Goal: Task Accomplishment & Management: Use online tool/utility

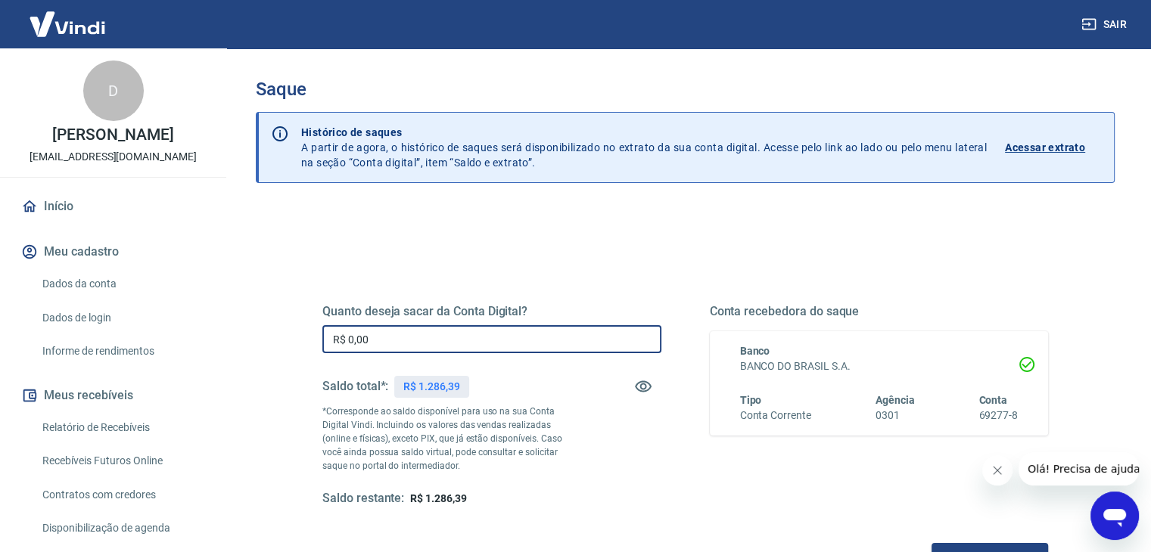
click at [446, 347] on input "R$ 0,00" at bounding box center [491, 339] width 339 height 28
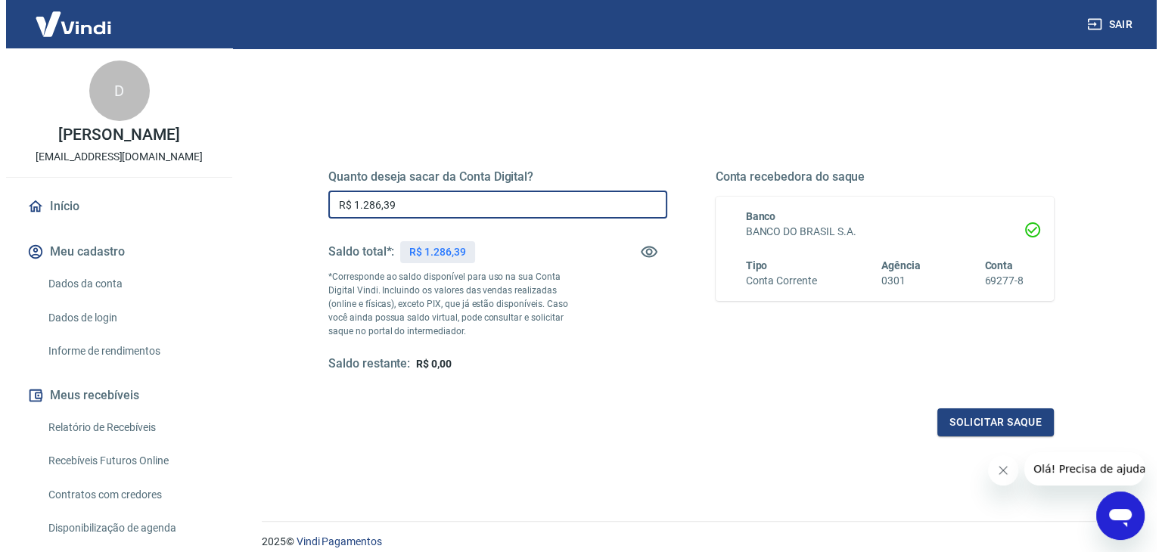
scroll to position [195, 0]
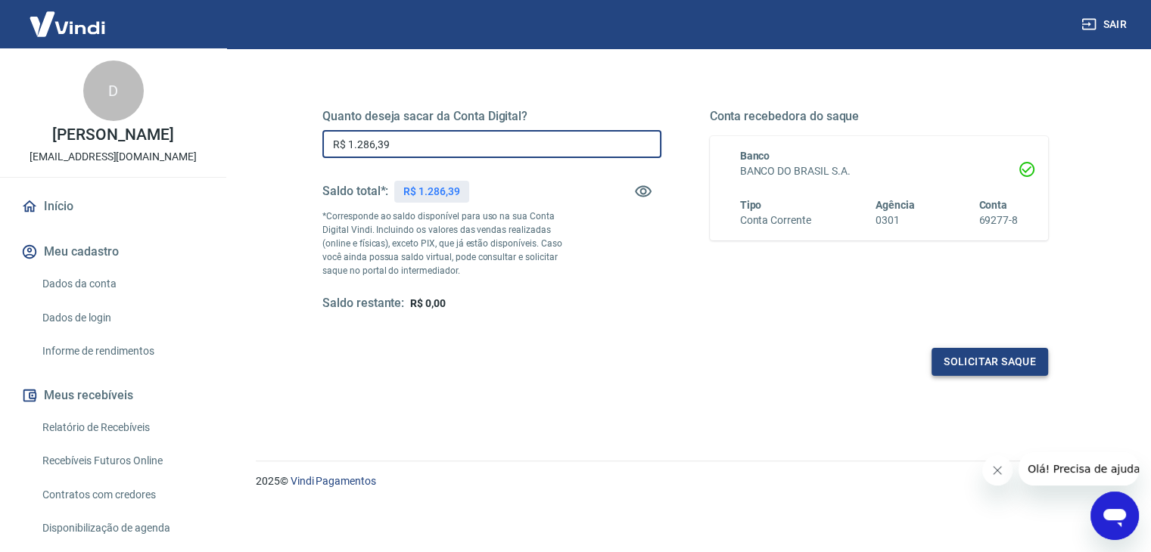
type input "R$ 1.286,39"
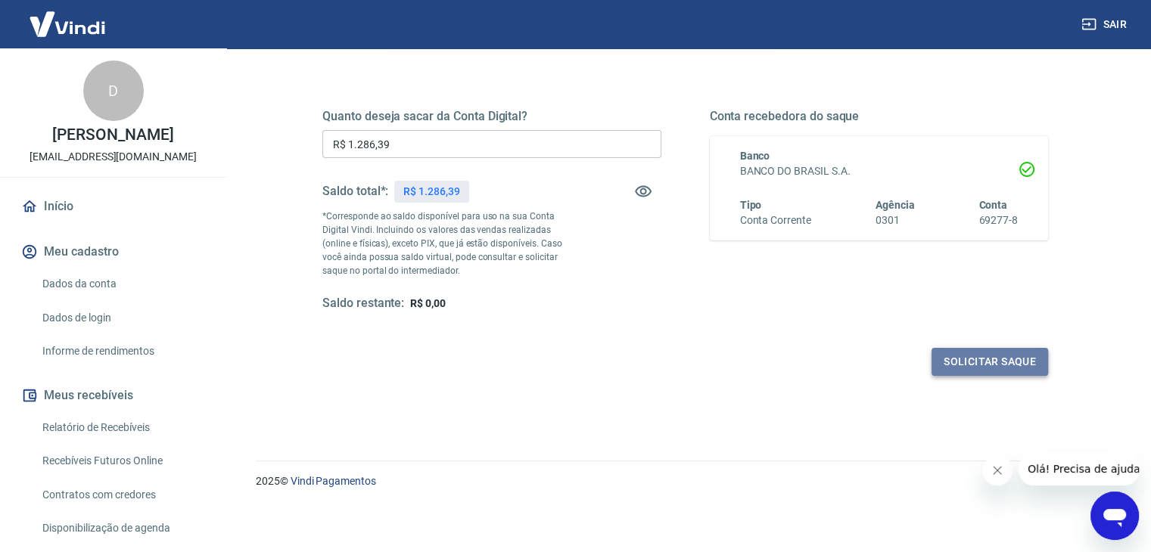
click at [1005, 364] on button "Solicitar saque" at bounding box center [989, 362] width 117 height 28
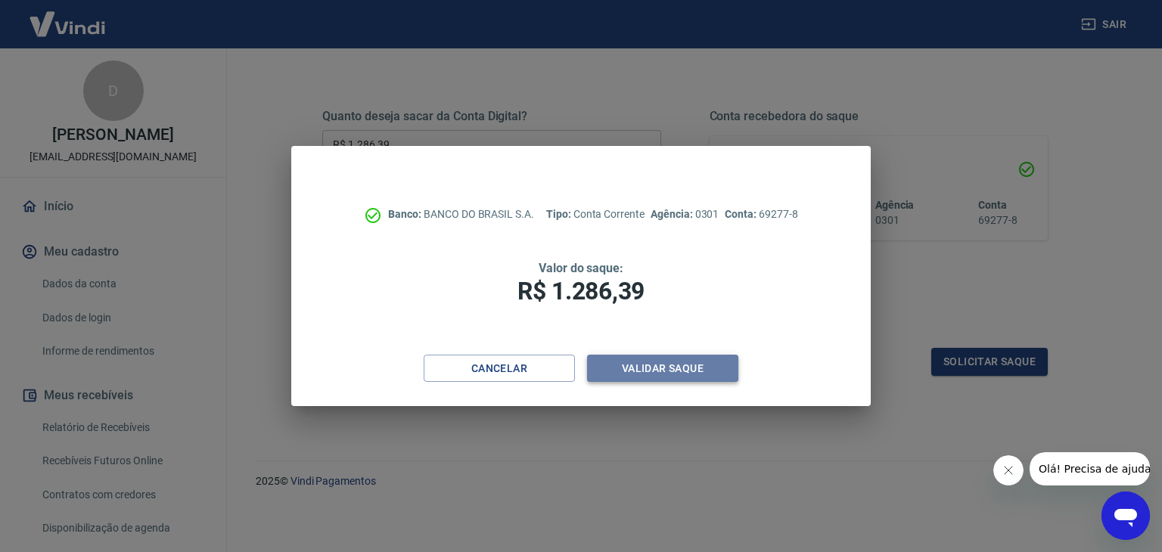
click at [713, 368] on button "Validar saque" at bounding box center [662, 369] width 151 height 28
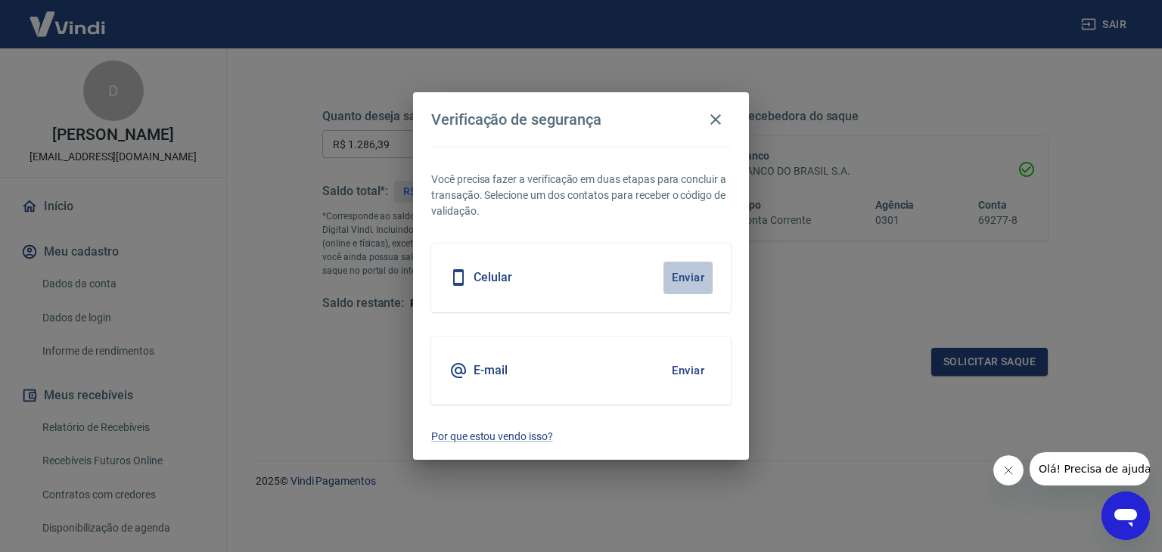
click at [693, 280] on button "Enviar" at bounding box center [688, 278] width 49 height 32
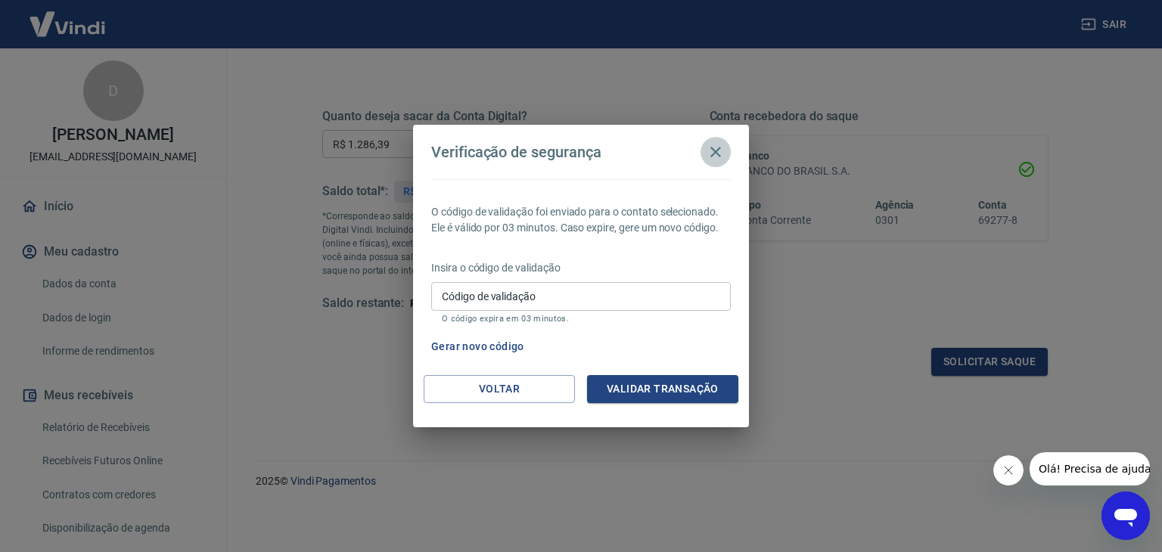
click at [721, 145] on icon "button" at bounding box center [716, 152] width 18 height 18
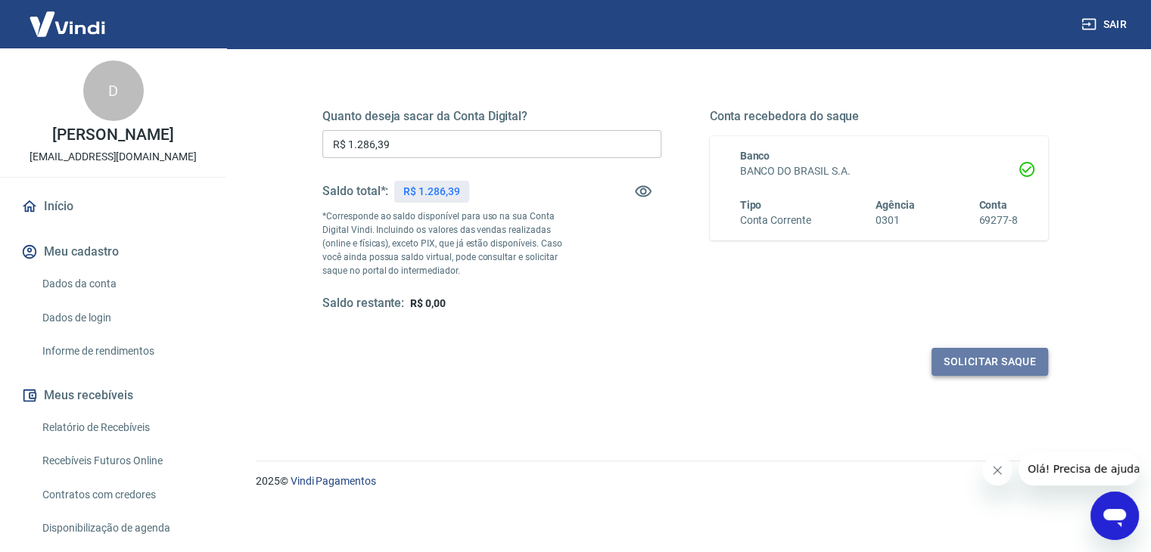
click at [1009, 353] on button "Solicitar saque" at bounding box center [989, 362] width 117 height 28
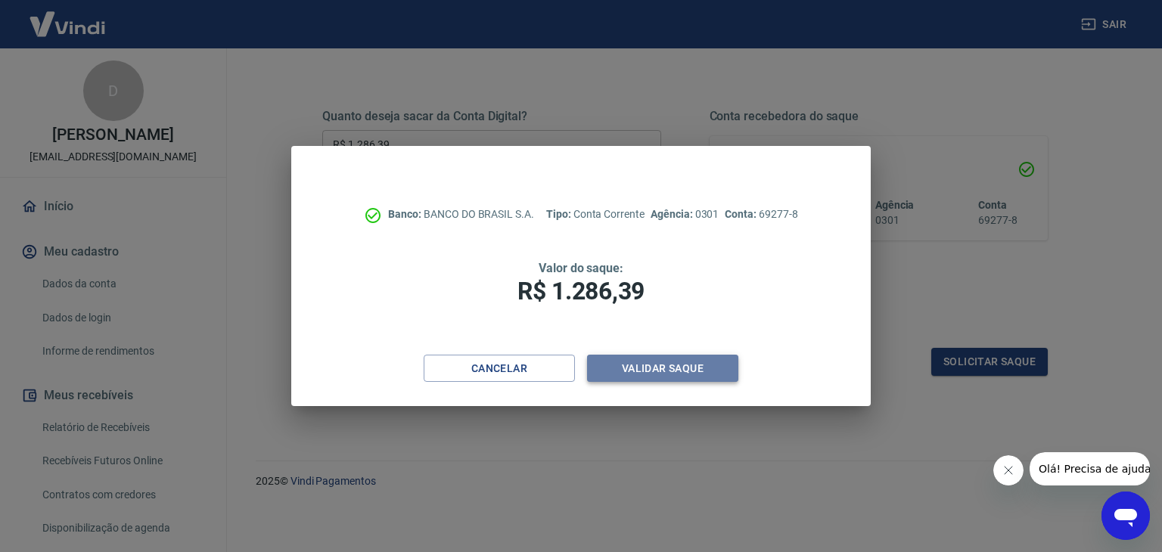
click at [620, 369] on button "Validar saque" at bounding box center [662, 369] width 151 height 28
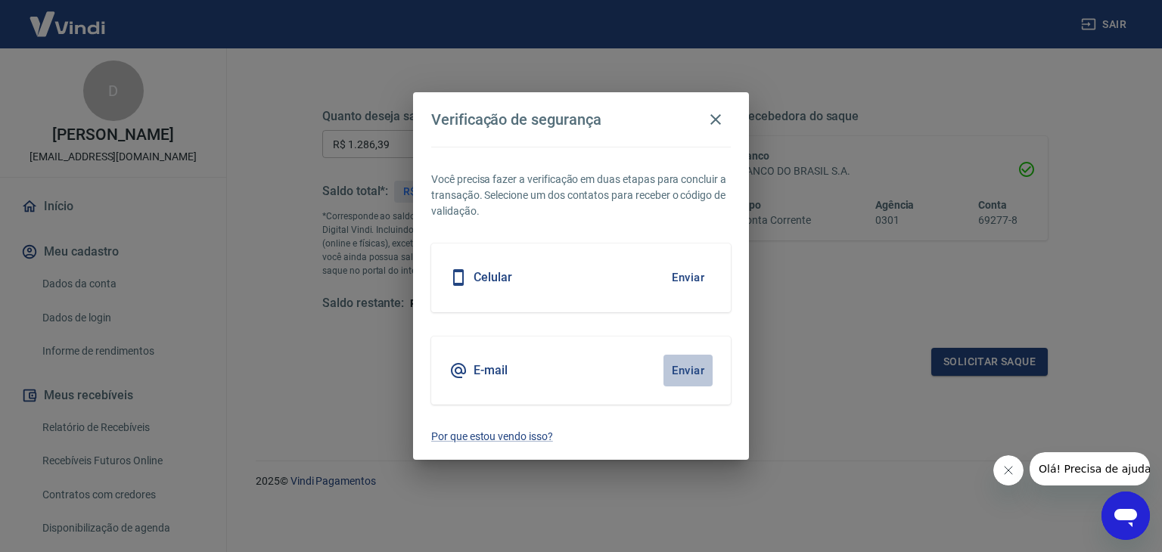
click at [698, 374] on button "Enviar" at bounding box center [688, 371] width 49 height 32
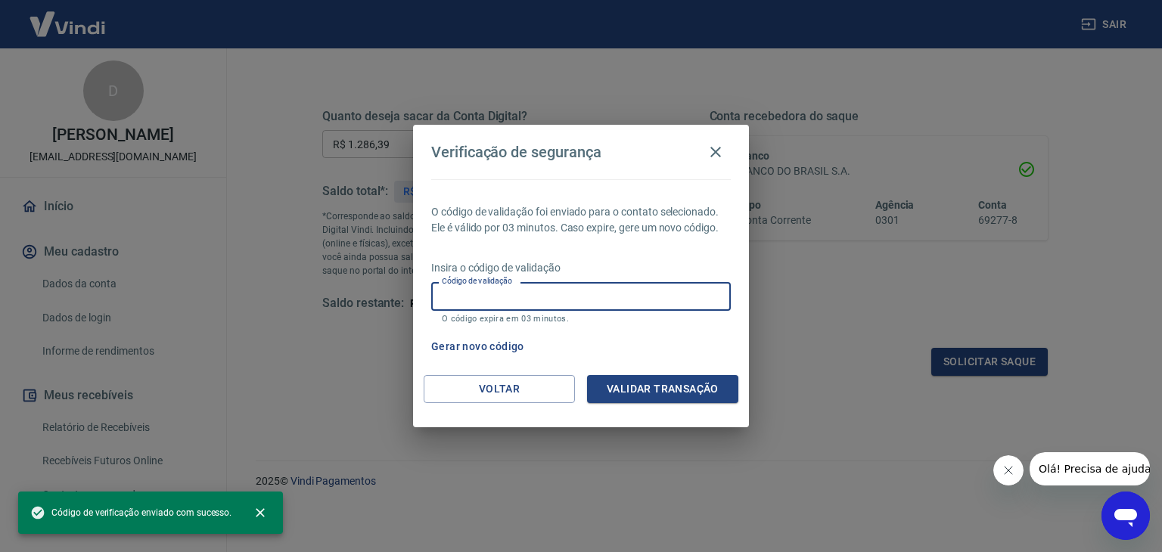
click at [503, 300] on input "Código de validação" at bounding box center [581, 296] width 300 height 28
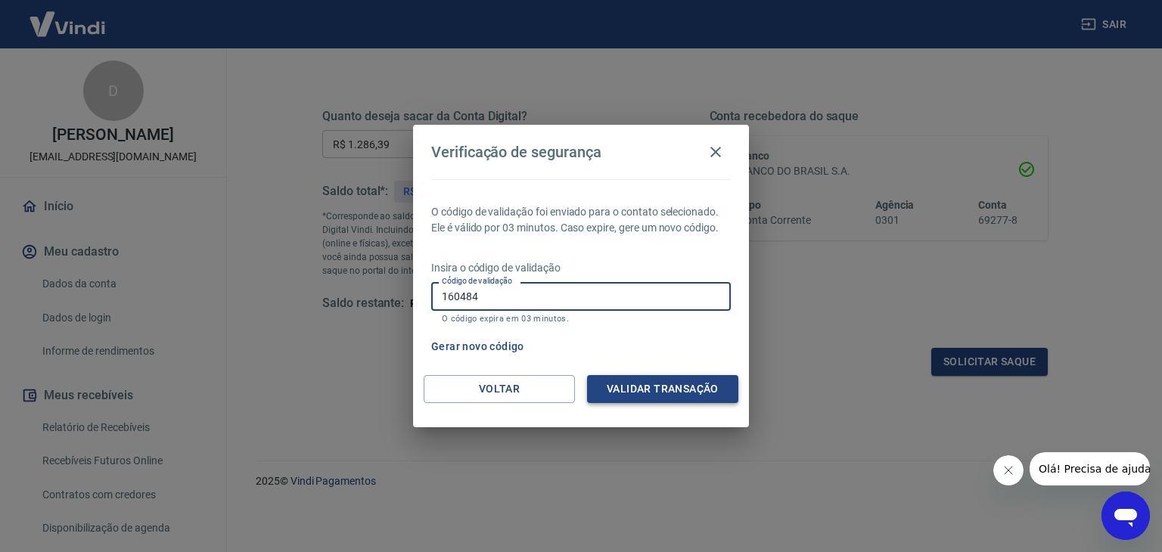
type input "160484"
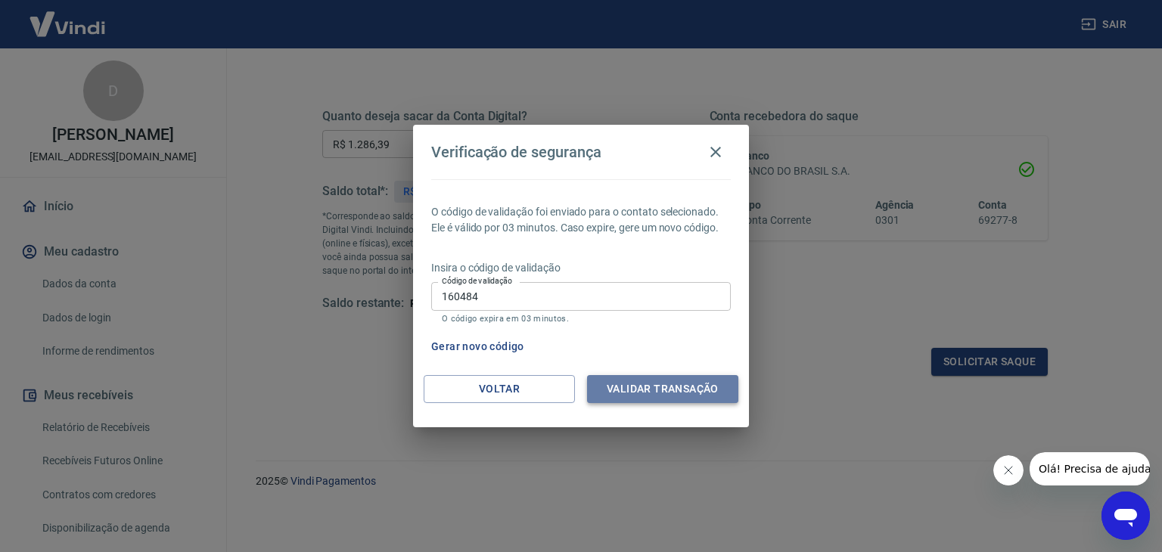
click at [667, 380] on button "Validar transação" at bounding box center [662, 389] width 151 height 28
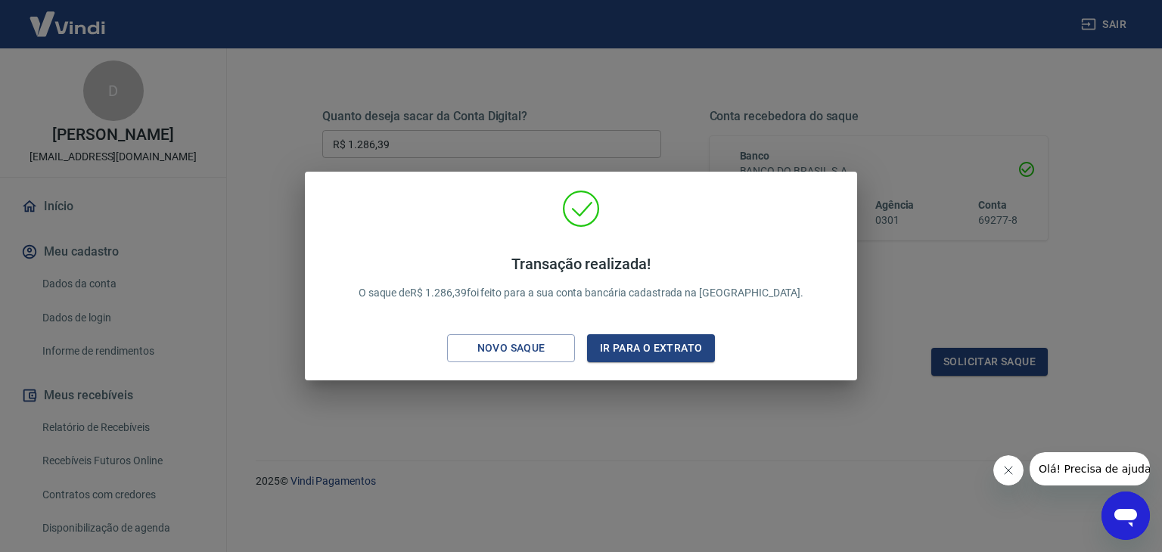
click at [902, 279] on div "Transação realizada! O saque de R$ 1.286,39 foi feito para a sua conta bancária…" at bounding box center [581, 276] width 1162 height 552
